Goal: Task Accomplishment & Management: Complete application form

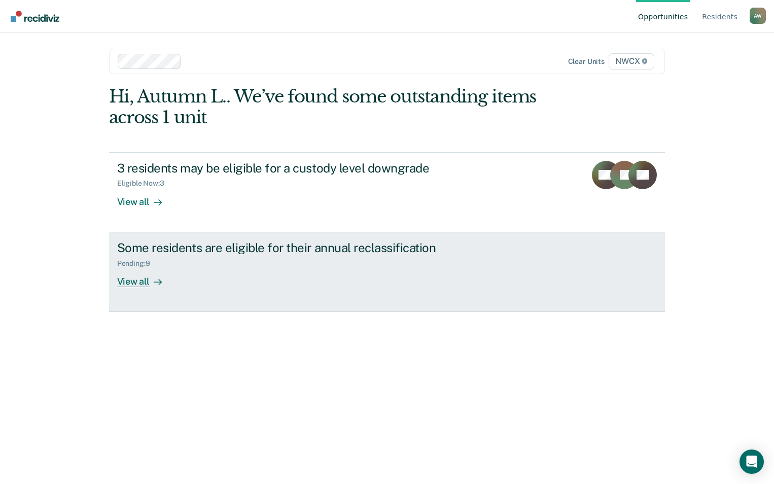
click at [137, 282] on div "View all" at bounding box center [145, 277] width 57 height 20
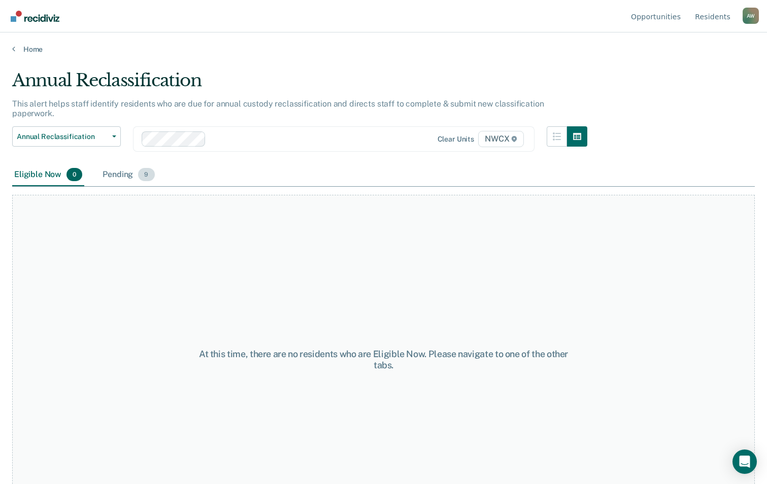
click at [149, 168] on span "9" at bounding box center [146, 174] width 16 height 13
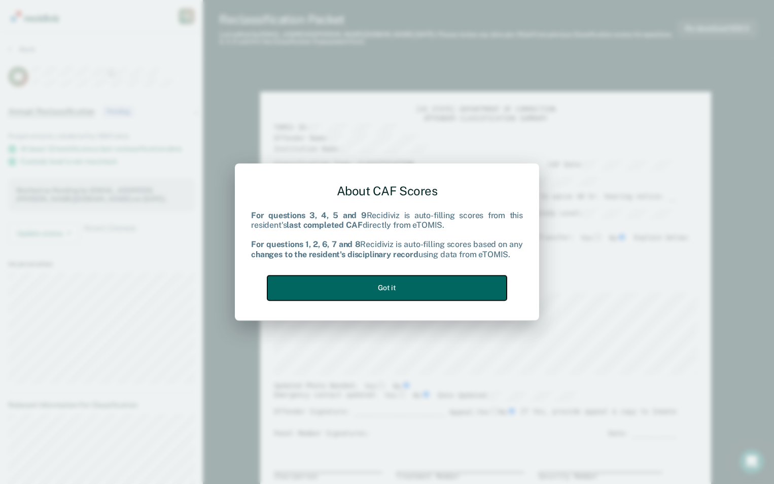
click at [399, 291] on button "Got it" at bounding box center [387, 288] width 240 height 25
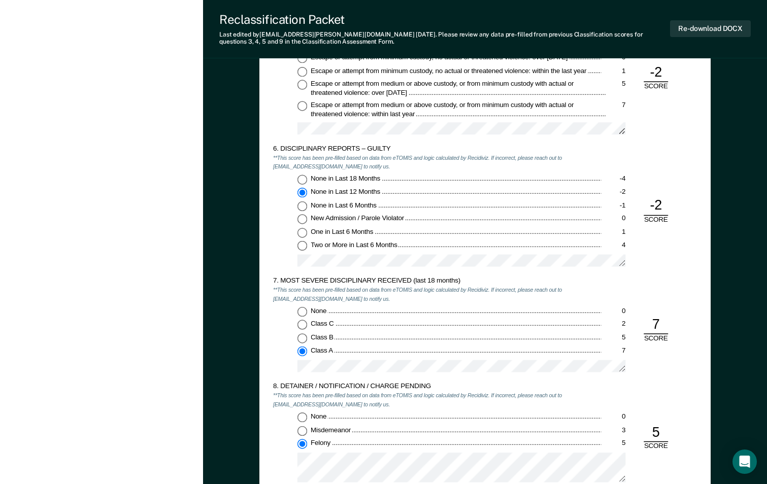
scroll to position [1290, 0]
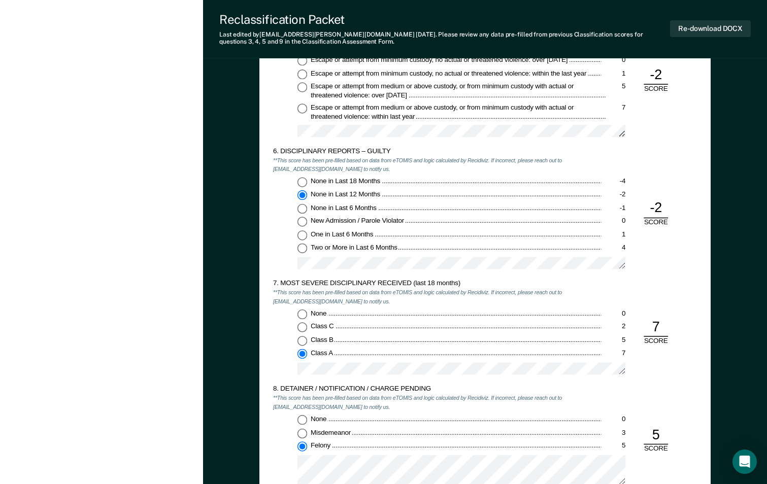
click at [302, 181] on input "None in Last 18 Months -4" at bounding box center [302, 182] width 10 height 10
type textarea "x"
radio input "true"
radio input "false"
click at [308, 310] on label "None 0" at bounding box center [461, 315] width 328 height 10
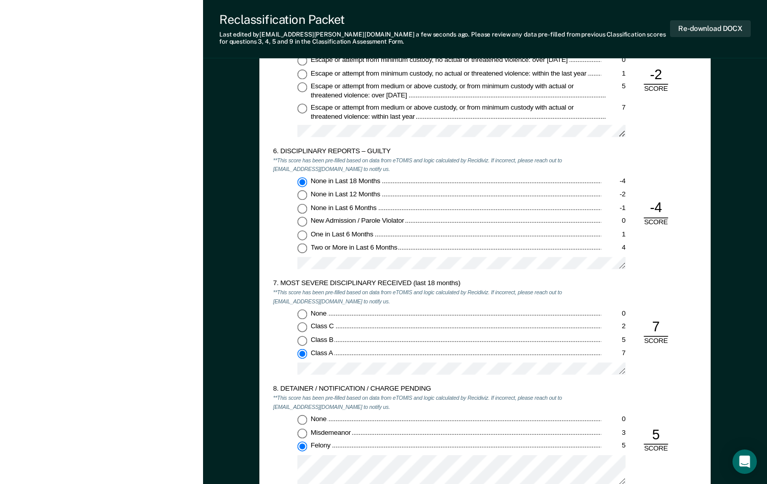
click at [307, 310] on input "None 0" at bounding box center [302, 315] width 10 height 10
type textarea "x"
radio input "true"
radio input "false"
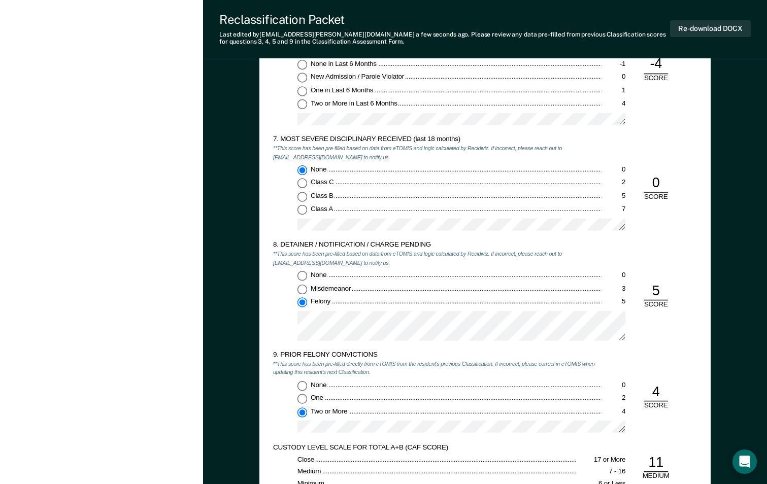
scroll to position [1624, 0]
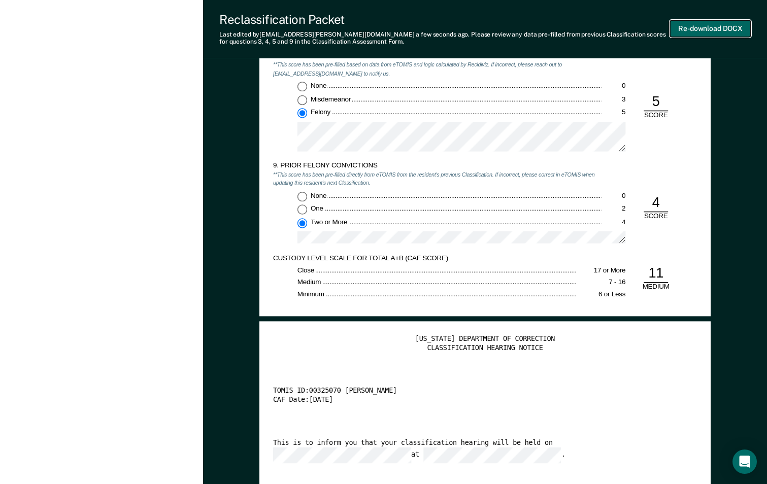
click at [703, 30] on button "Re-download DOCX" at bounding box center [710, 28] width 81 height 17
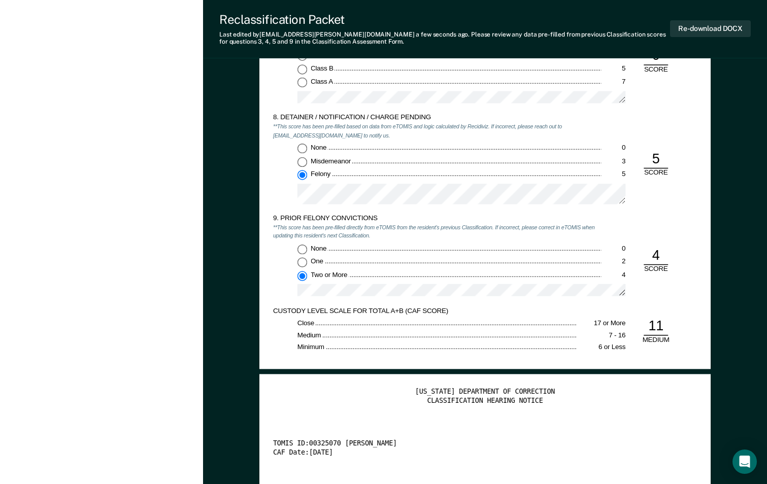
scroll to position [1472, 0]
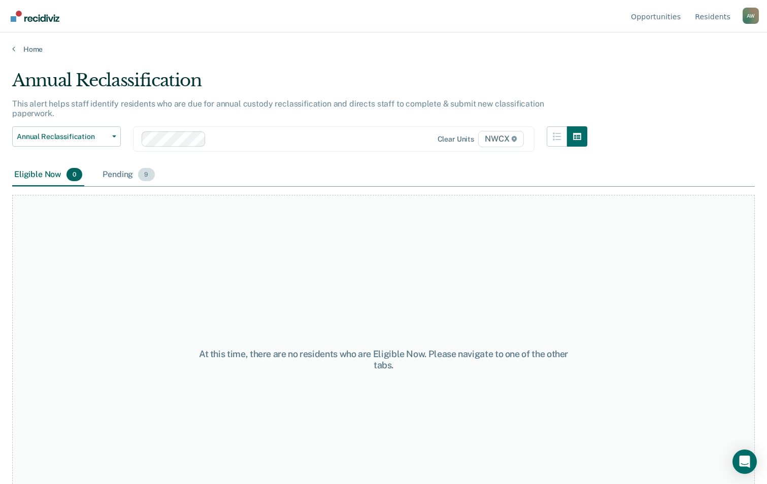
click at [139, 168] on span "9" at bounding box center [146, 174] width 16 height 13
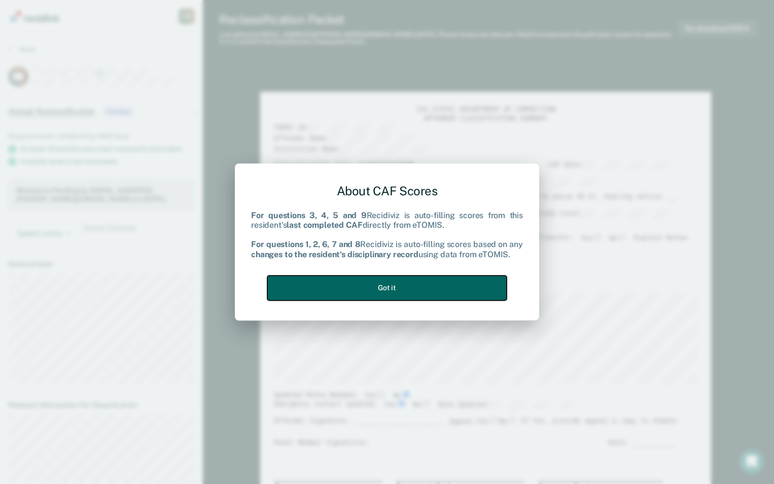
click at [394, 291] on button "Got it" at bounding box center [387, 288] width 240 height 25
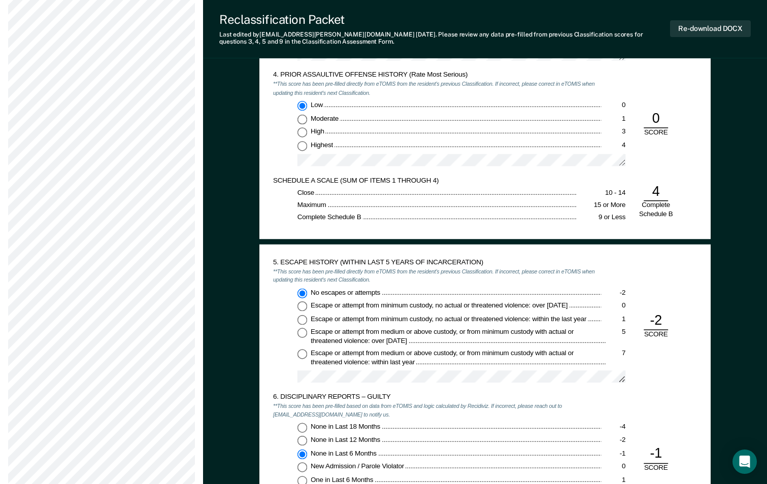
scroll to position [1218, 0]
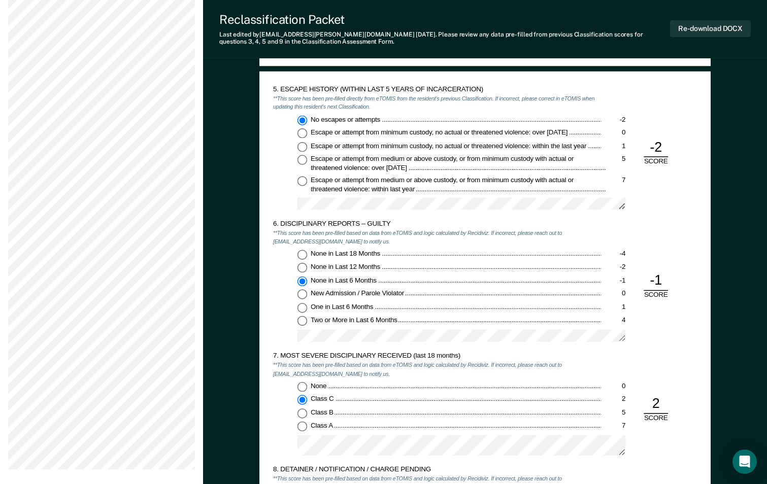
click at [303, 265] on input "None in Last 12 Months -2" at bounding box center [302, 268] width 10 height 10
type textarea "x"
radio input "true"
radio input "false"
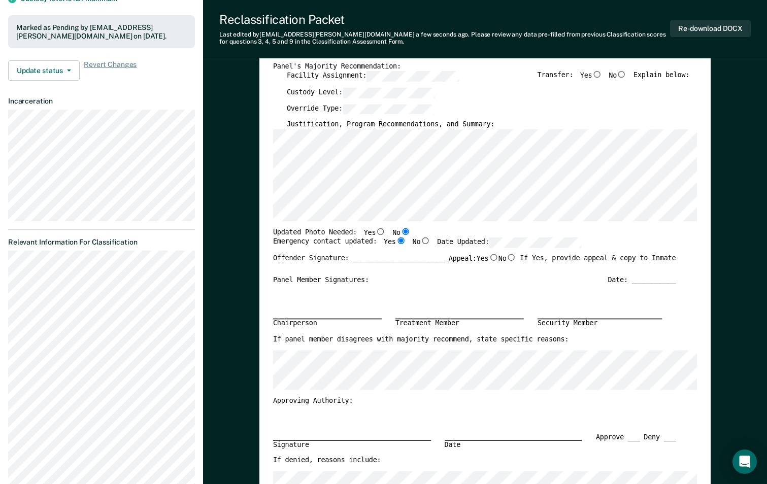
scroll to position [51, 0]
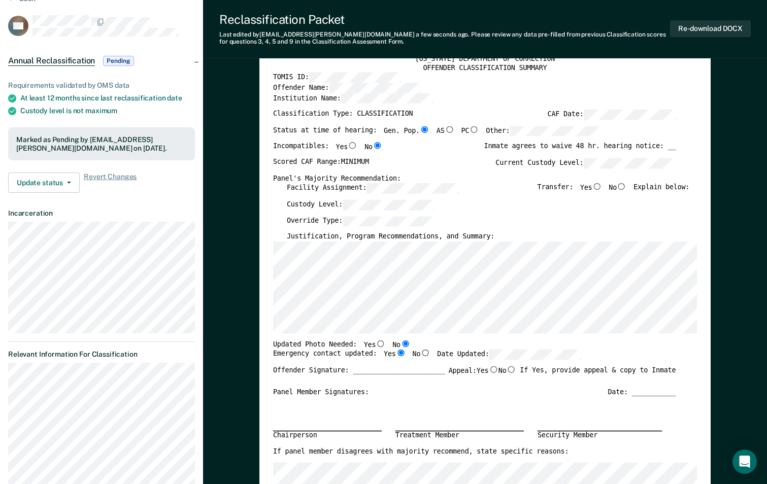
click at [626, 187] on input "No" at bounding box center [622, 186] width 10 height 7
type textarea "x"
radio input "true"
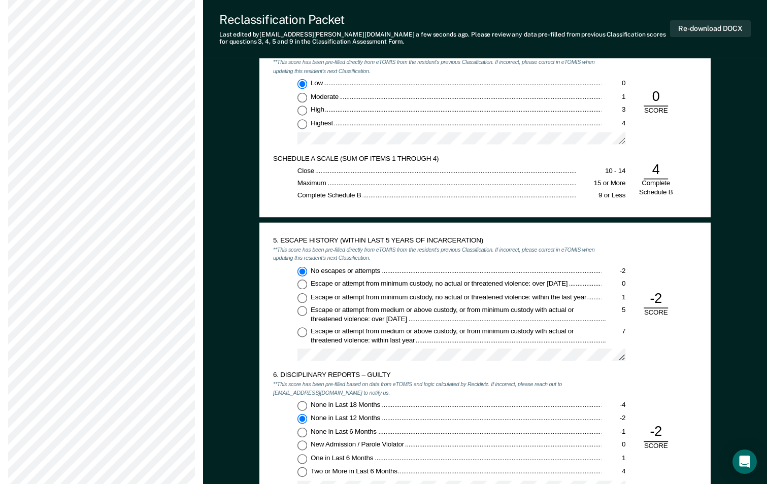
scroll to position [1218, 0]
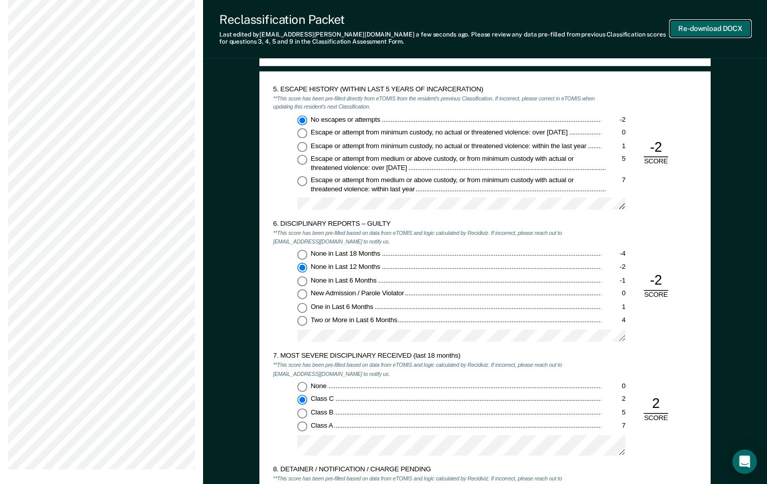
click at [694, 32] on button "Re-download DOCX" at bounding box center [710, 28] width 81 height 17
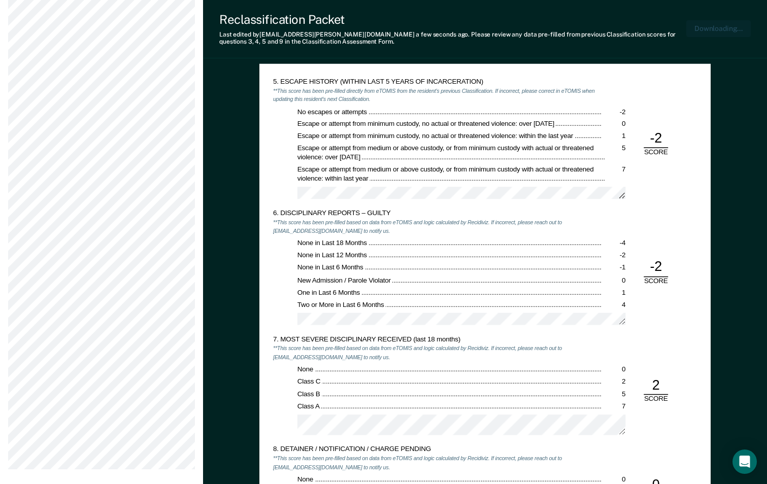
scroll to position [0, 2]
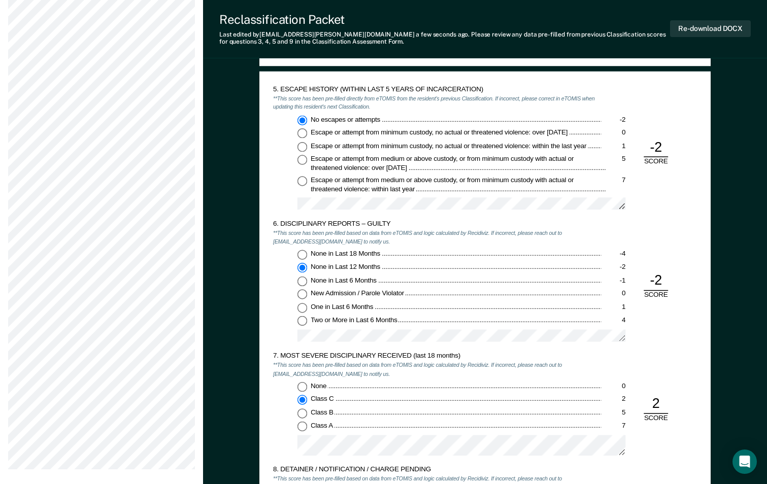
type textarea "x"
